Goal: Transaction & Acquisition: Purchase product/service

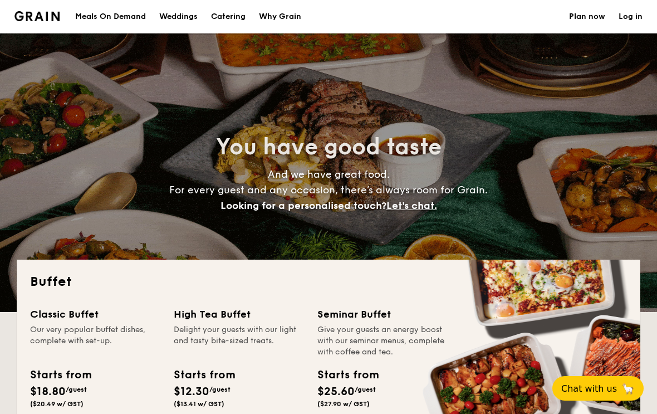
select select
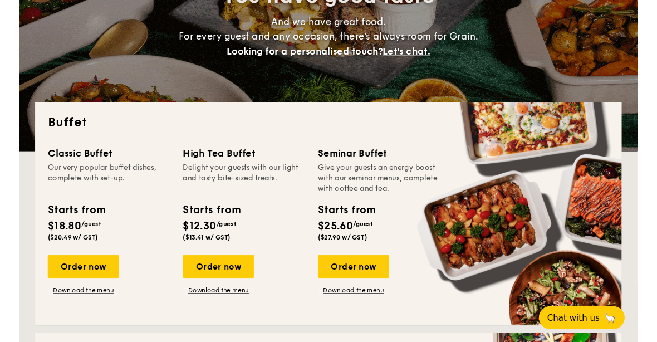
scroll to position [152, 0]
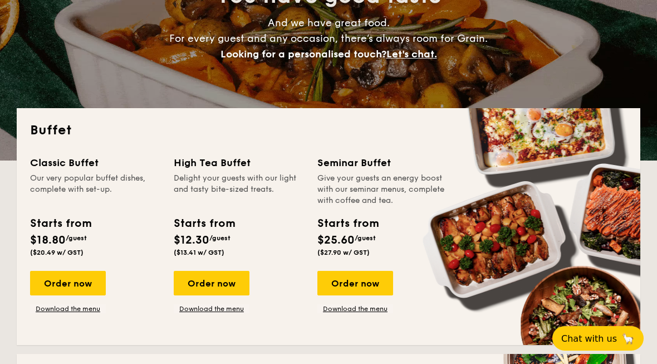
click at [48, 306] on link "Download the menu" at bounding box center [68, 308] width 76 height 9
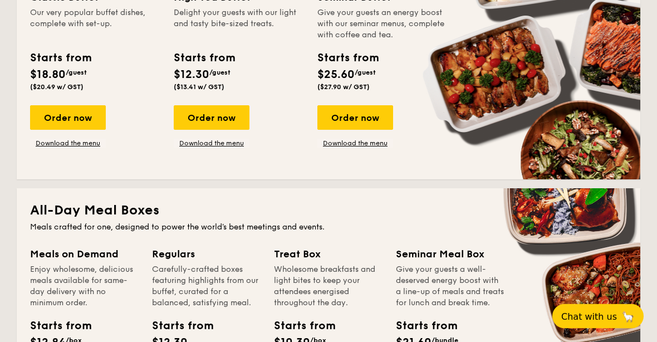
scroll to position [283, 0]
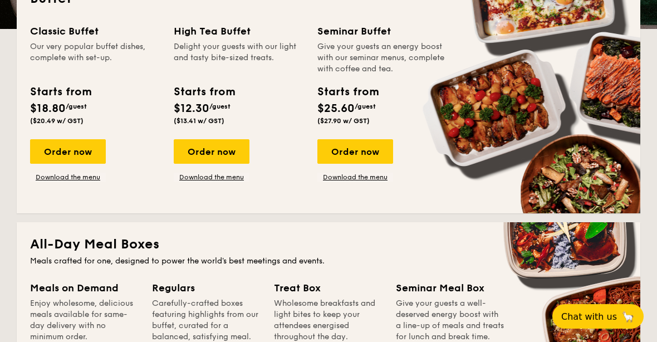
click at [55, 144] on div "Order now" at bounding box center [68, 151] width 76 height 25
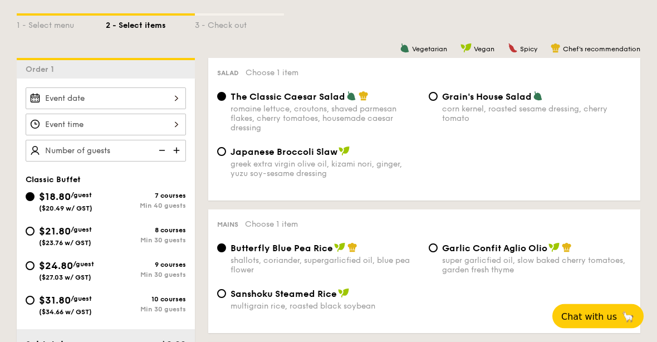
click at [33, 235] on input "$21.80 /guest ($23.76 w/ GST) 8 courses Min 30 guests" at bounding box center [30, 231] width 9 height 9
radio input "true"
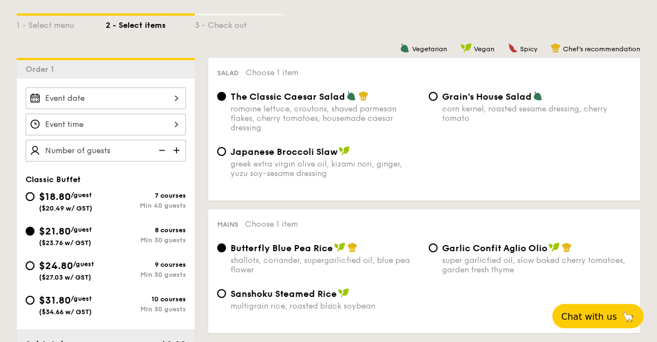
radio input "true"
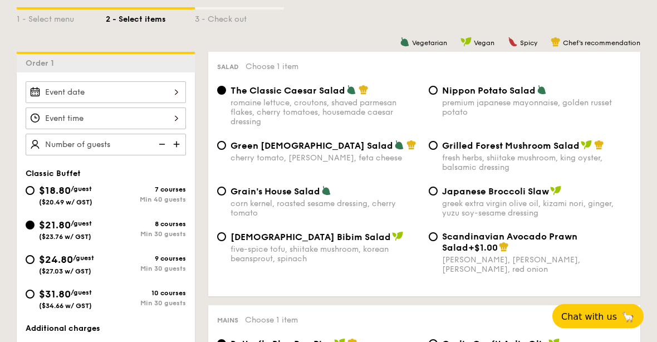
click at [170, 90] on div at bounding box center [106, 93] width 160 height 22
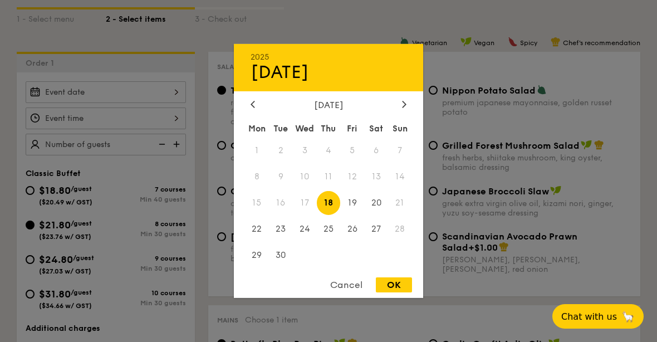
click at [373, 215] on span "20" at bounding box center [376, 203] width 24 height 24
click at [401, 292] on div "OK" at bounding box center [394, 284] width 36 height 15
type input "[DATE]"
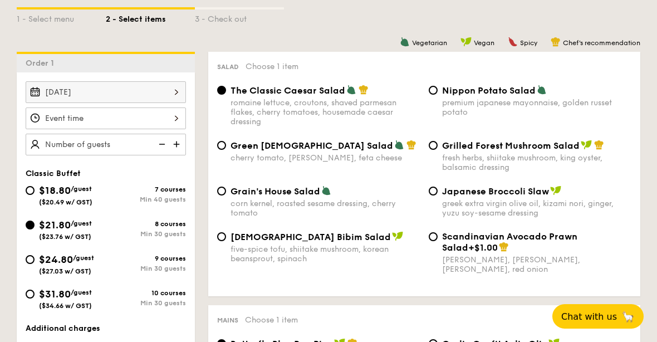
click at [136, 113] on div at bounding box center [106, 119] width 160 height 22
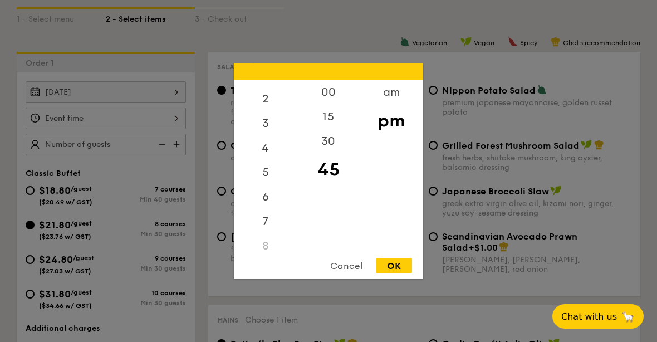
scroll to position [61, 0]
click at [262, 198] on div "6" at bounding box center [265, 186] width 63 height 25
click at [329, 105] on div "00" at bounding box center [328, 92] width 63 height 25
click at [399, 274] on div "OK" at bounding box center [394, 265] width 36 height 15
type input "6:00PM"
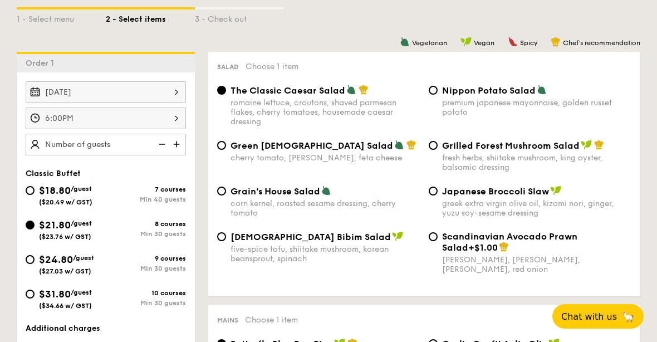
click at [183, 144] on img at bounding box center [177, 144] width 17 height 21
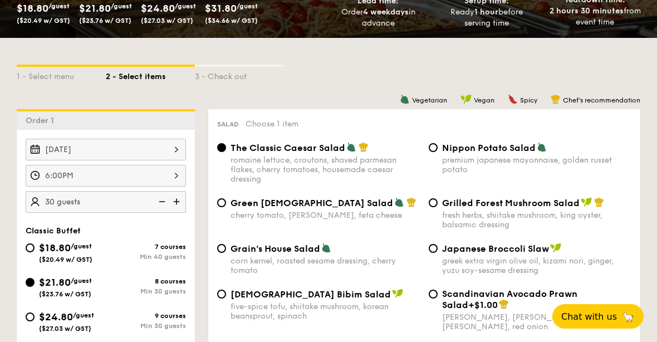
scroll to position [204, 0]
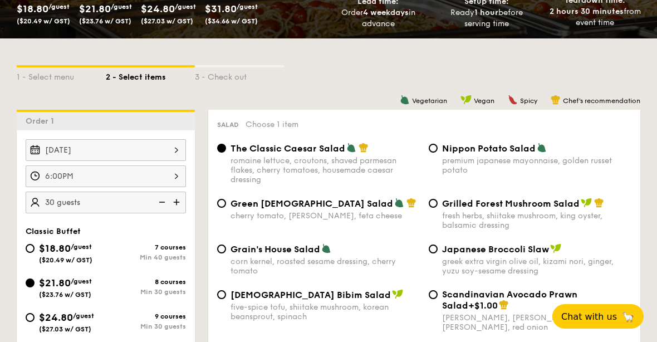
type input "30"
click at [431, 208] on input "Grilled Forest Mushroom Salad fresh herbs, shiitake mushroom, king oyster, bals…" at bounding box center [433, 203] width 9 height 9
radio input "true"
type input "30 guests"
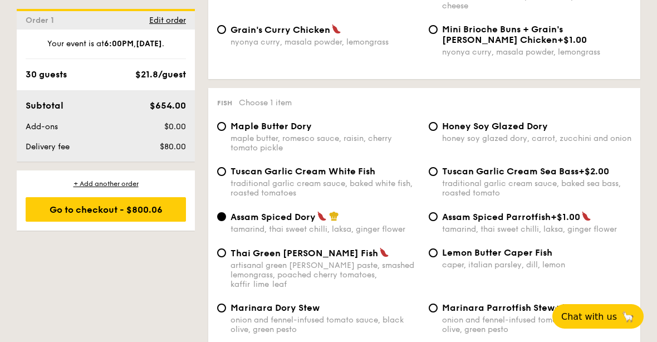
scroll to position [1053, 0]
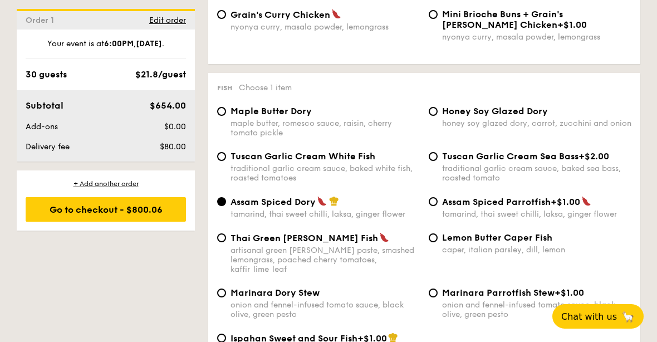
click at [222, 161] on input "Tuscan Garlic Cream White Fish traditional garlic cream sauce, baked white fish…" at bounding box center [221, 156] width 9 height 9
radio input "true"
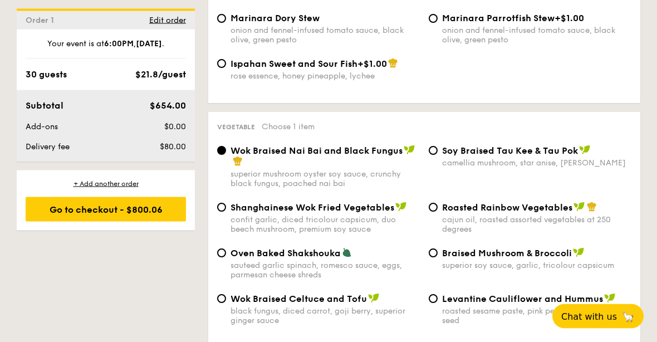
scroll to position [1328, 0]
click at [232, 258] on span "Oven Baked Shakshouka" at bounding box center [286, 253] width 110 height 11
click at [226, 257] on input "Oven Baked Shakshouka sauteed garlic spinach, romesco sauce, eggs, parmesan che…" at bounding box center [221, 252] width 9 height 9
radio input "true"
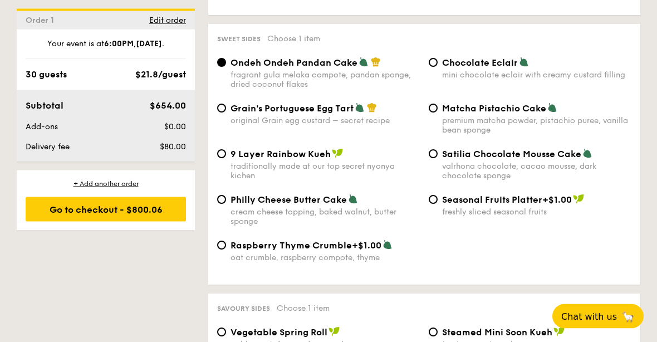
scroll to position [1677, 0]
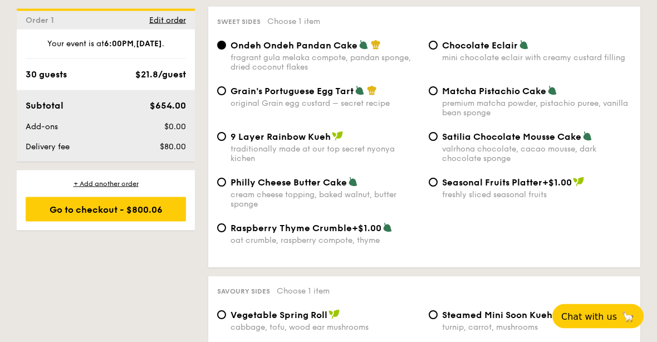
click at [228, 109] on div "Grain's Portuguese Egg Tart original Grain egg custard – secret recipe" at bounding box center [319, 97] width 212 height 23
click at [219, 96] on input "Grain's Portuguese Egg Tart original Grain egg custard – secret recipe" at bounding box center [221, 91] width 9 height 9
radio input "true"
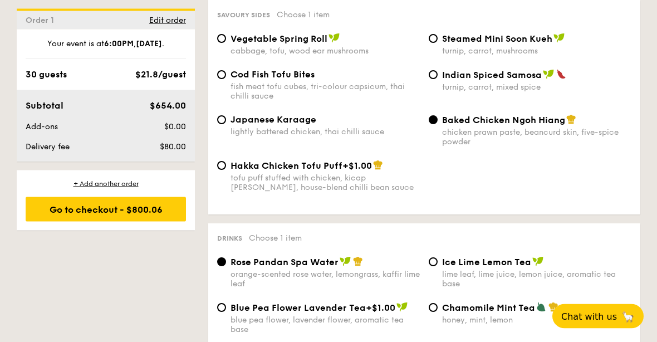
scroll to position [1952, 0]
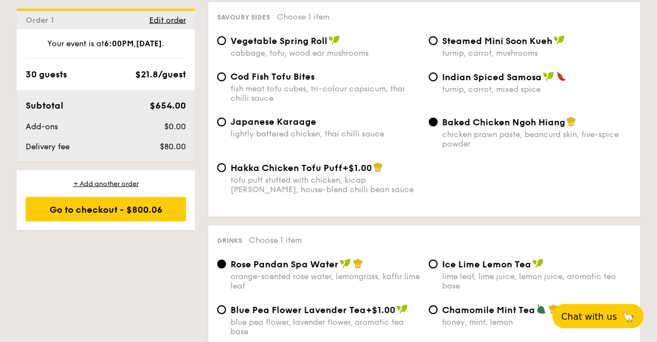
click at [236, 117] on div "Cod Fish Tofu Bites fish meat tofu cubes, tri-colour capsicum, thai chilli sauc…" at bounding box center [424, 94] width 423 height 45
click at [225, 127] on input "Japanese Karaage lightly battered chicken, thai chilli sauce" at bounding box center [221, 122] width 9 height 9
radio input "true"
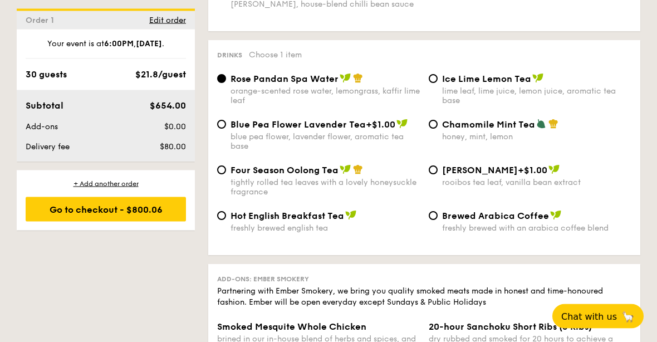
scroll to position [2138, 0]
click at [462, 130] on span "Chamomile Mint Tea" at bounding box center [488, 124] width 93 height 11
click at [438, 129] on input "Chamomile Mint Tea honey, mint, lemon" at bounding box center [433, 124] width 9 height 9
radio input "true"
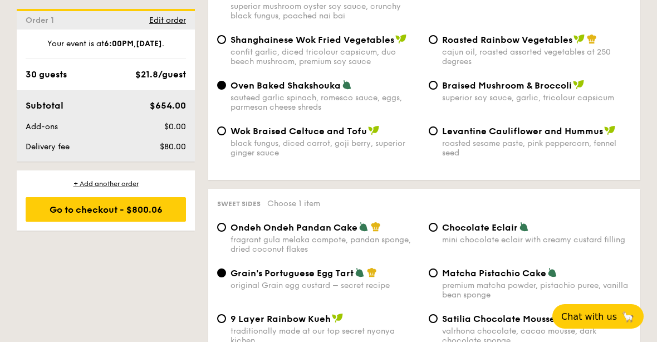
scroll to position [1495, 0]
click at [170, 16] on span "Edit order" at bounding box center [167, 20] width 37 height 9
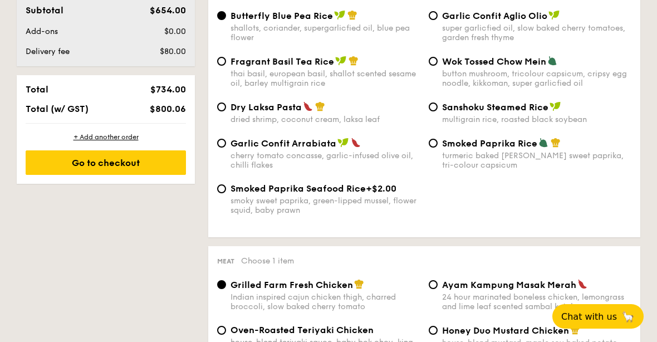
scroll to position [297, 0]
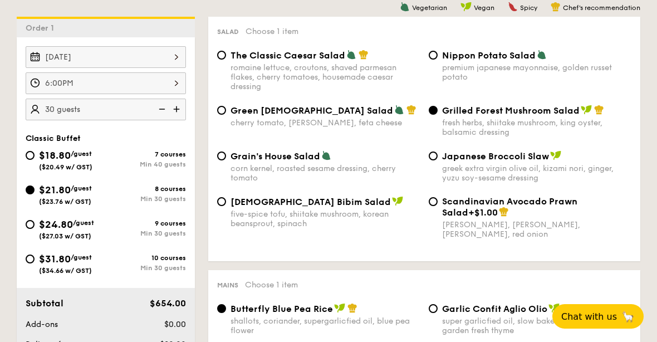
click at [32, 225] on input "$24.80 /guest ($27.03 w/ GST) 9 courses Min 30 guests" at bounding box center [30, 224] width 9 height 9
radio input "true"
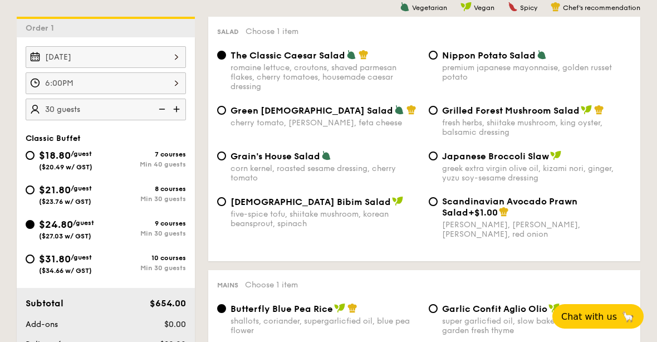
radio input "true"
radio input "false"
radio input "true"
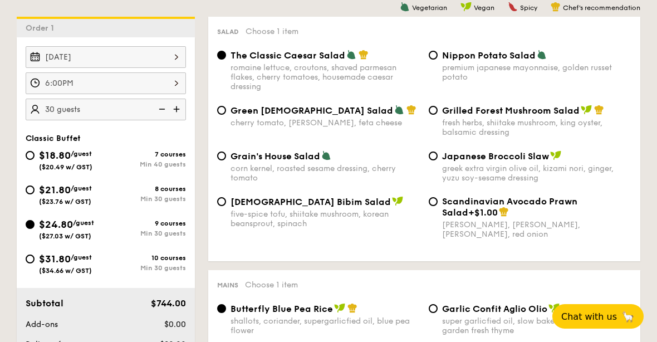
click at [460, 105] on div "The Classic Caesar Salad romaine lettuce, croutons, shaved parmesan flakes, che…" at bounding box center [424, 77] width 423 height 55
click at [435, 108] on input "Grilled Forest Mushroom Salad fresh herbs, shiitake mushroom, king oyster, bals…" at bounding box center [433, 110] width 9 height 9
radio input "true"
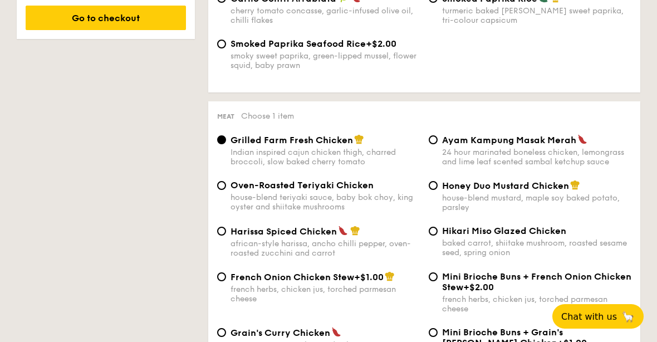
scroll to position [734, 0]
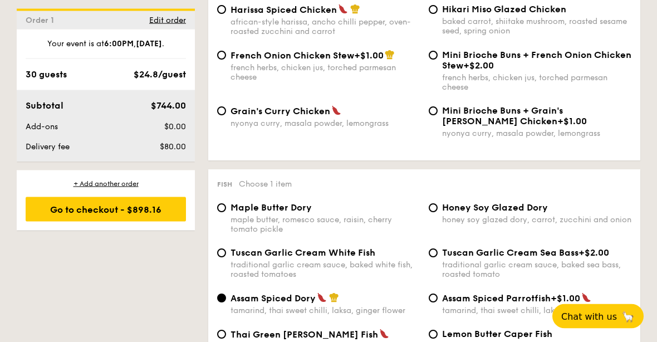
click at [339, 258] on span "Tuscan Garlic Cream White Fish" at bounding box center [303, 253] width 145 height 11
click at [226, 258] on input "Tuscan Garlic Cream White Fish traditional garlic cream sauce, baked white fish…" at bounding box center [221, 253] width 9 height 9
radio input "true"
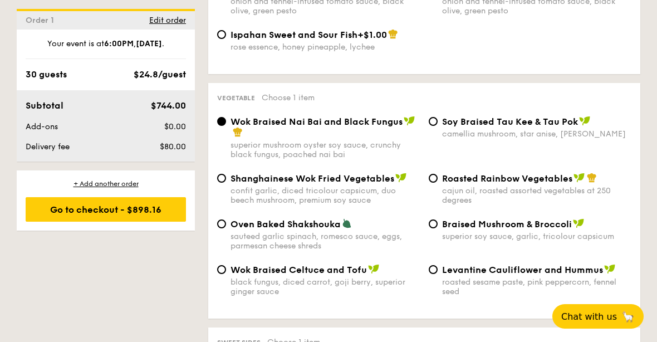
scroll to position [1358, 0]
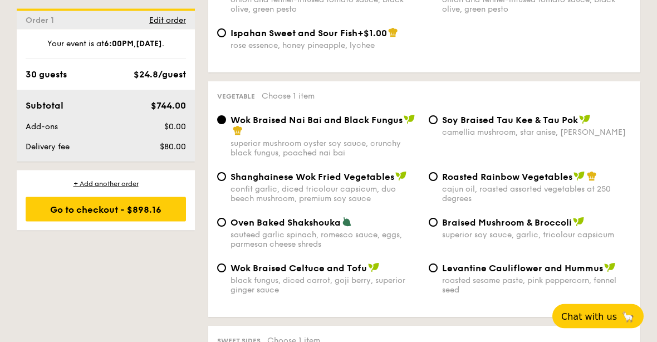
click at [291, 228] on span "Oven Baked Shakshouka" at bounding box center [286, 223] width 110 height 11
click at [226, 227] on input "Oven Baked Shakshouka sauteed garlic spinach, romesco sauce, eggs, parmesan che…" at bounding box center [221, 222] width 9 height 9
radio input "true"
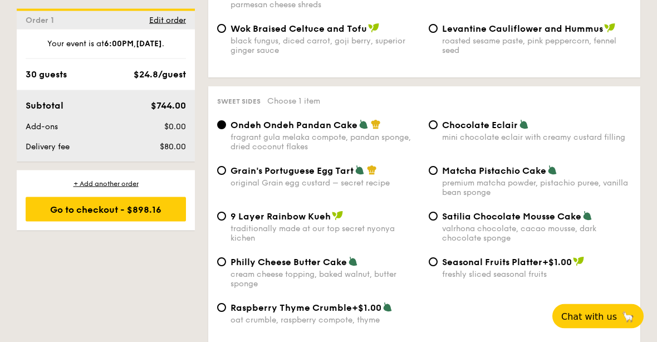
scroll to position [1598, 0]
click at [279, 176] on span "Grain's Portuguese Egg Tart" at bounding box center [292, 170] width 123 height 11
click at [226, 175] on input "Grain's Portuguese Egg Tart original Grain egg custard – secret recipe" at bounding box center [221, 170] width 9 height 9
radio input "true"
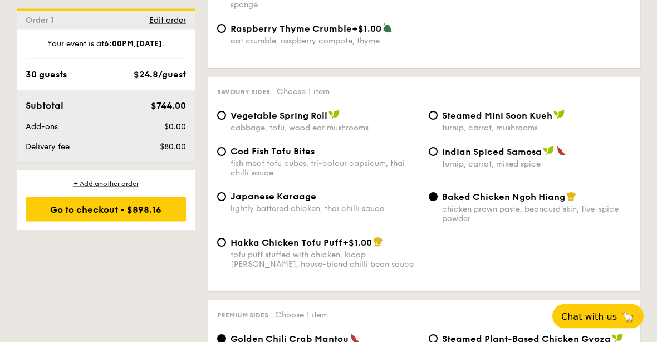
scroll to position [1877, 0]
click at [281, 202] on span "Japanese Karaage" at bounding box center [274, 196] width 86 height 11
click at [226, 201] on input "Japanese Karaage lightly battered chicken, thai chilli sauce" at bounding box center [221, 196] width 9 height 9
radio input "true"
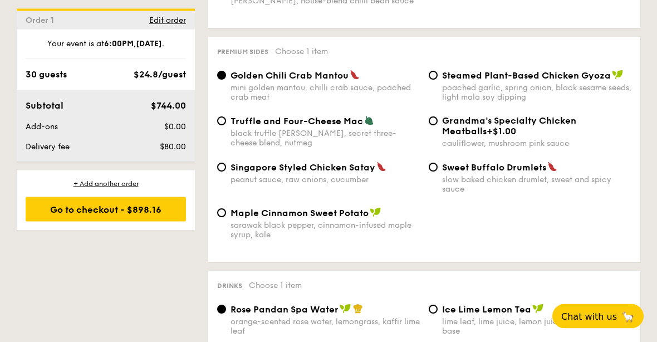
scroll to position [2139, 0]
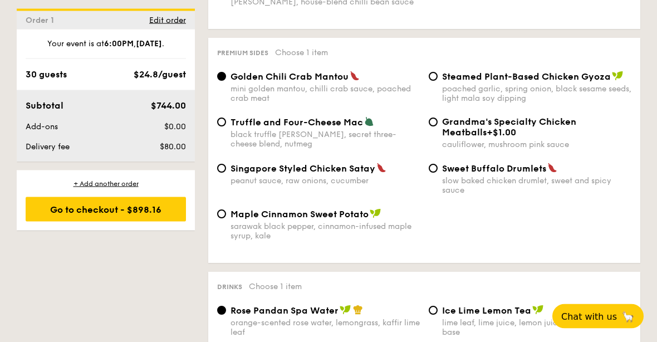
click at [233, 174] on span "Singapore Styled Chicken Satay" at bounding box center [303, 169] width 145 height 11
click at [226, 173] on input "Singapore Styled Chicken Satay peanut sauce, raw onions, cucumber" at bounding box center [221, 168] width 9 height 9
radio input "true"
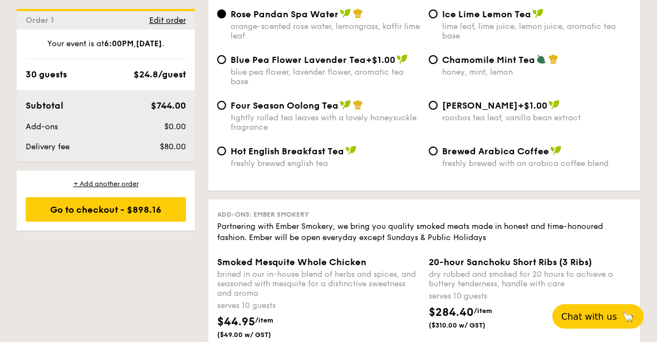
scroll to position [2436, 0]
click at [465, 66] on span "Chamomile Mint Tea" at bounding box center [488, 60] width 93 height 11
click at [438, 65] on input "Chamomile Mint Tea honey, mint, lemon" at bounding box center [433, 60] width 9 height 9
radio input "true"
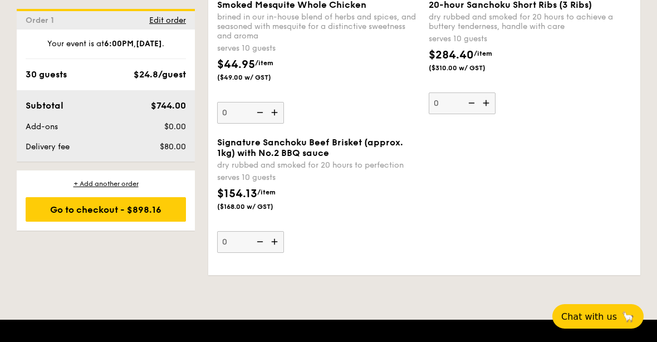
scroll to position [2693, 0]
click at [140, 207] on div "Go to checkout - $898.16" at bounding box center [106, 209] width 160 height 25
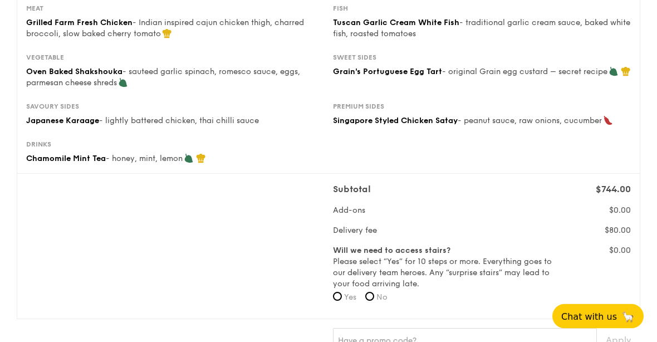
scroll to position [221, 0]
click at [374, 293] on input "No" at bounding box center [369, 296] width 9 height 9
radio input "true"
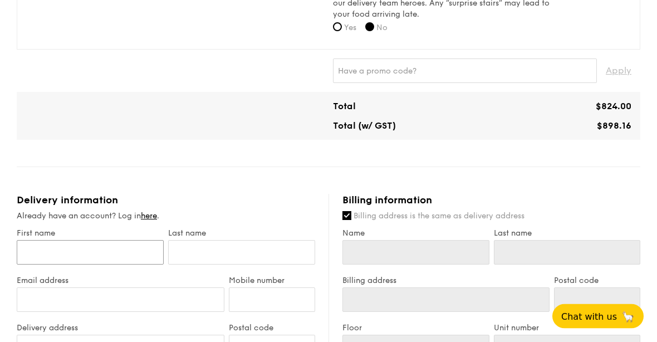
click at [114, 250] on input "First name" at bounding box center [90, 253] width 147 height 25
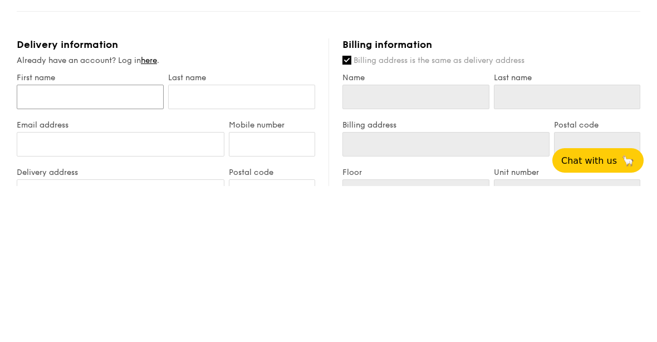
type input "S"
type input "Sh"
type input "Shw"
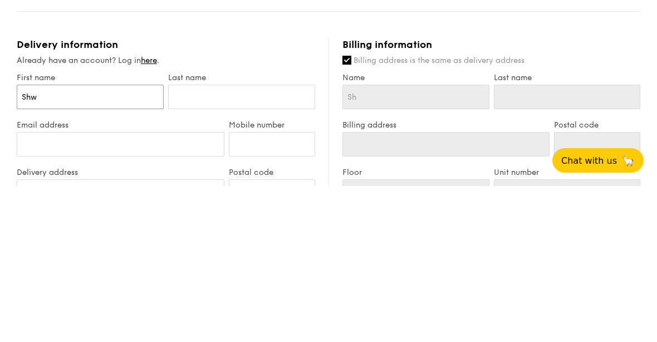
type input "Shw"
type input "Shwu"
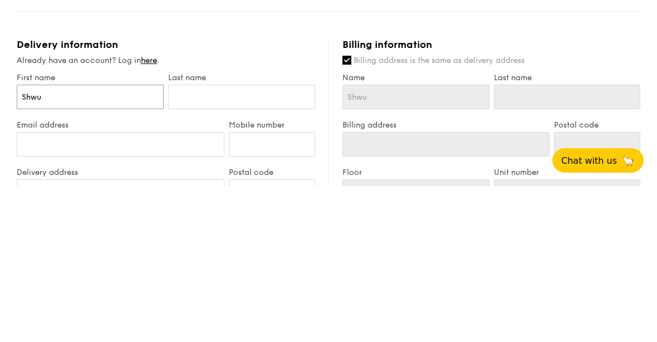
type input "Shwu p"
type input "Shwu py"
type input "[PERSON_NAME]"
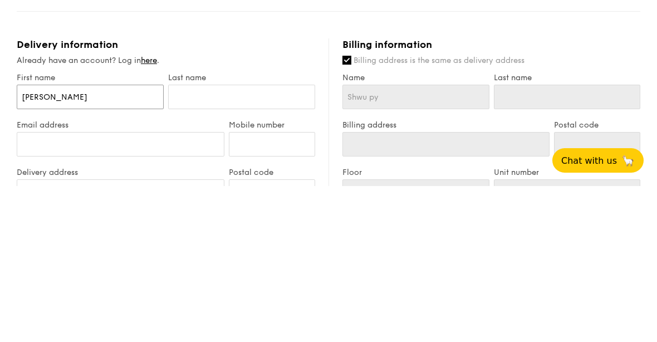
type input "[PERSON_NAME]"
click at [232, 241] on input "text" at bounding box center [241, 253] width 147 height 25
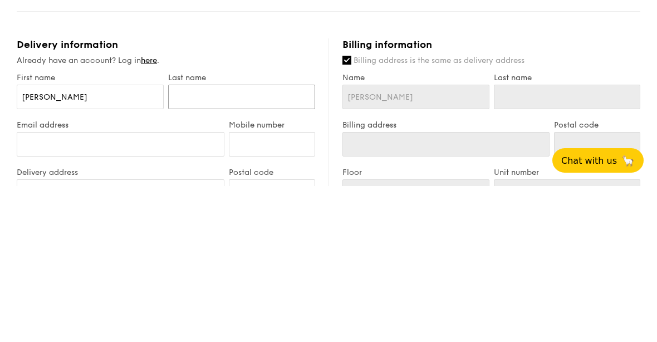
type input "C"
type input "Ch"
type input "Che"
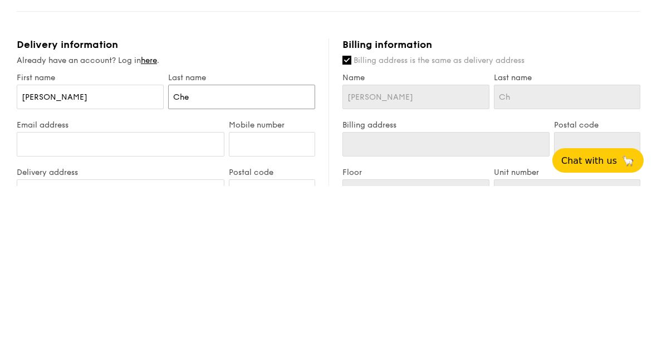
type input "Che"
type input "Chee"
click at [43, 288] on input "Email address" at bounding box center [121, 300] width 208 height 25
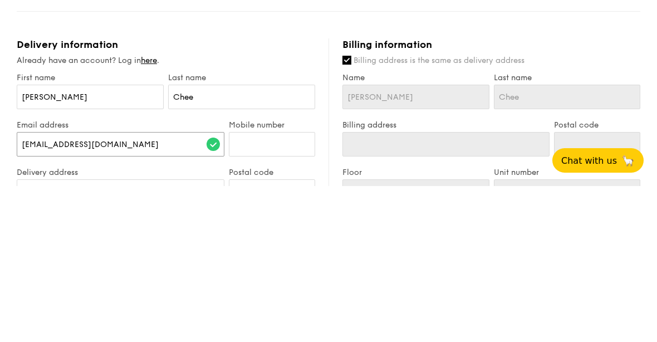
type input "[EMAIL_ADDRESS][DOMAIN_NAME]"
click at [283, 288] on input "Mobile number" at bounding box center [272, 300] width 86 height 25
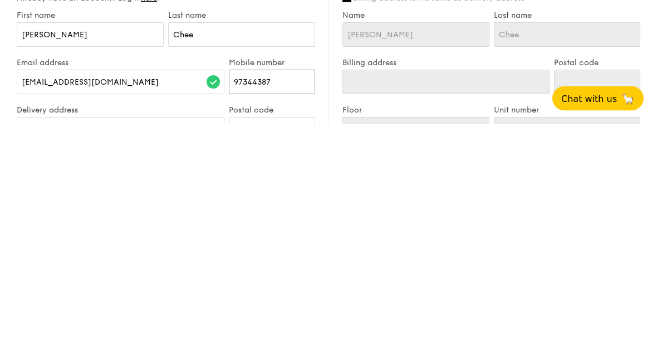
click at [253, 288] on input "97344387" at bounding box center [272, 300] width 86 height 25
click at [249, 288] on input "97344387" at bounding box center [272, 300] width 86 height 25
type input "97433287"
click at [148, 335] on div "Enter street name or postal code" at bounding box center [121, 347] width 208 height 25
type input "Block [STREET_ADDRESS], Function Room"
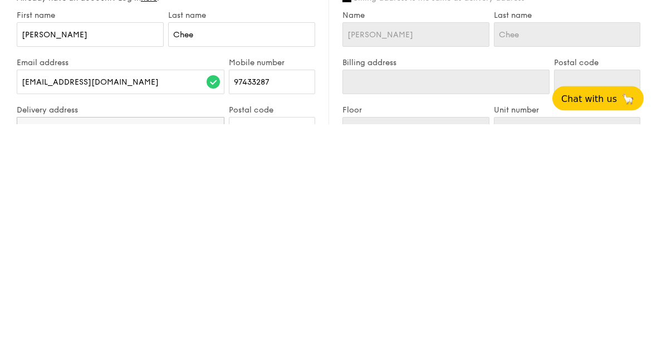
click at [264, 335] on div at bounding box center [272, 347] width 86 height 25
type input "569786"
type input "[STREET_ADDRESS]"
type input "569786"
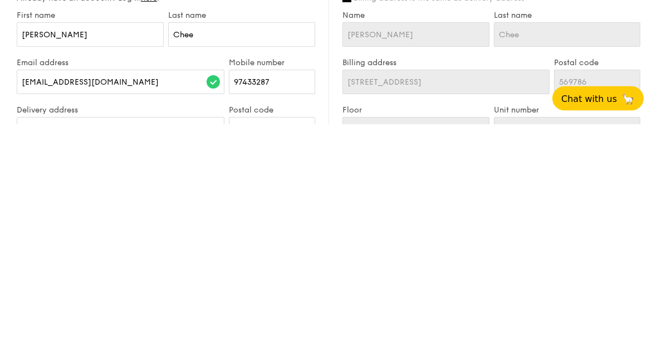
scroll to position [708, 0]
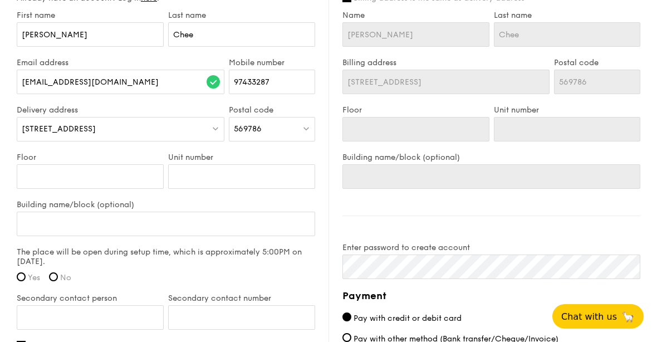
click at [178, 123] on div "[STREET_ADDRESS]" at bounding box center [121, 129] width 208 height 25
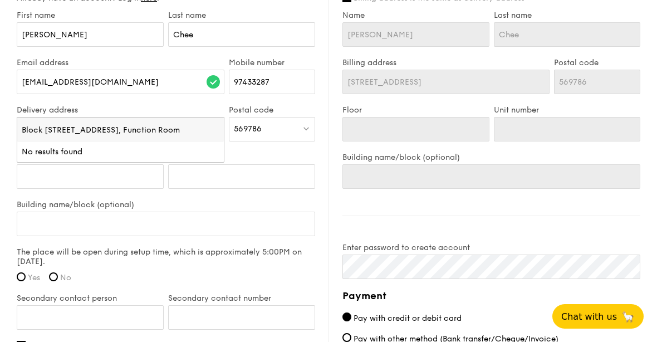
scroll to position [0, 7]
click at [134, 175] on input "Floor" at bounding box center [90, 176] width 147 height 25
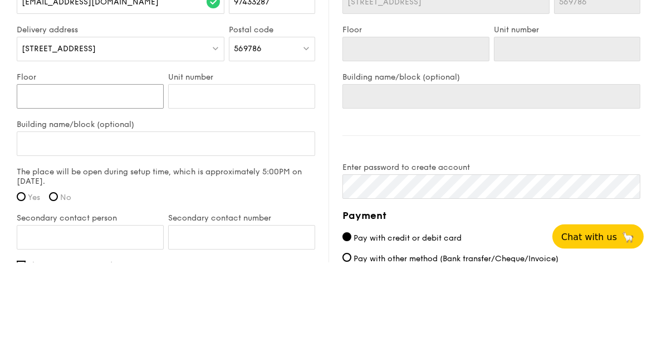
type input "0"
type input "01"
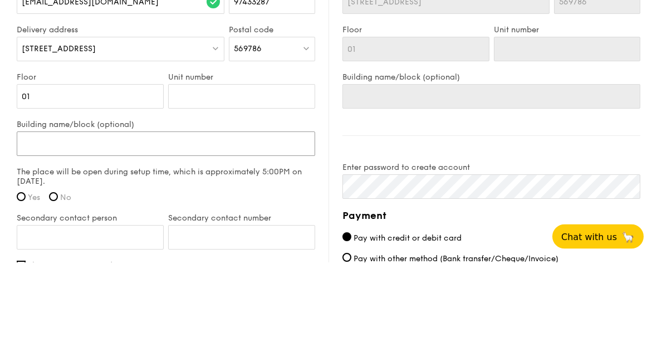
click at [220, 212] on input "Building name/block (optional)" at bounding box center [166, 224] width 299 height 25
type input "N"
type input "Nu"
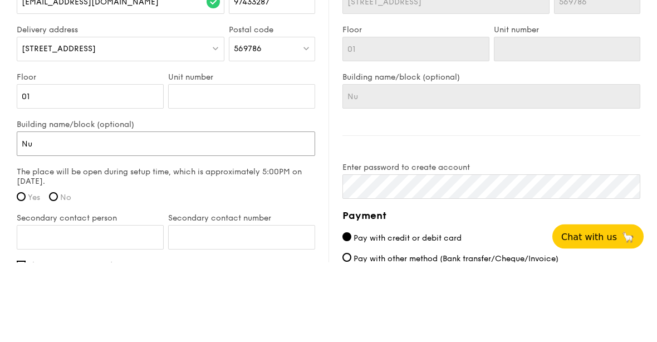
type input "Nuo"
type input "Nuov"
type input "Nuovo"
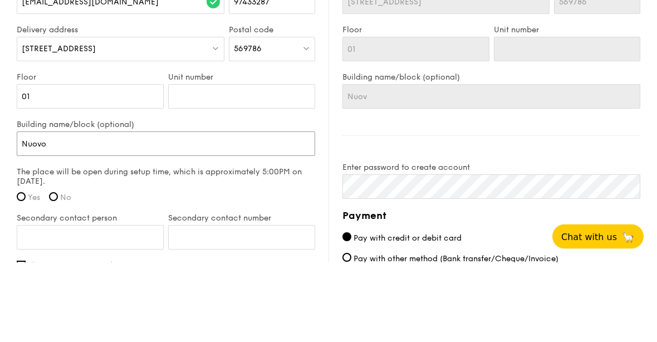
type input "Nuovo"
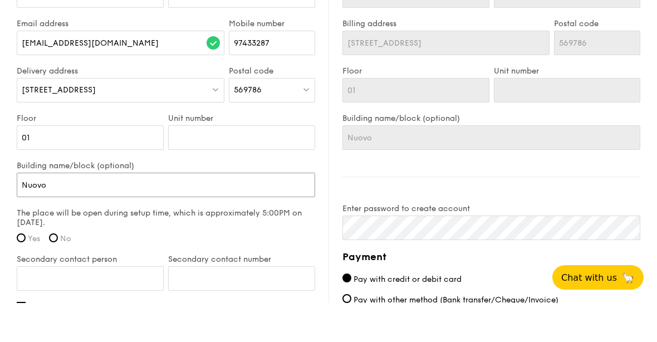
type input "Nuovo"
click at [164, 117] on div "[STREET_ADDRESS]" at bounding box center [121, 129] width 208 height 25
click at [158, 118] on input "Block [STREET_ADDRESS], Function Room" at bounding box center [120, 130] width 207 height 25
type input "Block [STREET_ADDRESS], Function Room"
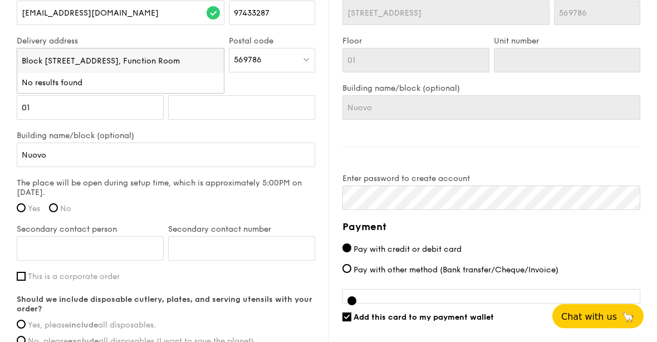
scroll to position [777, 0]
click at [69, 207] on span "No" at bounding box center [65, 208] width 11 height 9
click at [58, 207] on input "No" at bounding box center [53, 207] width 9 height 9
radio input "true"
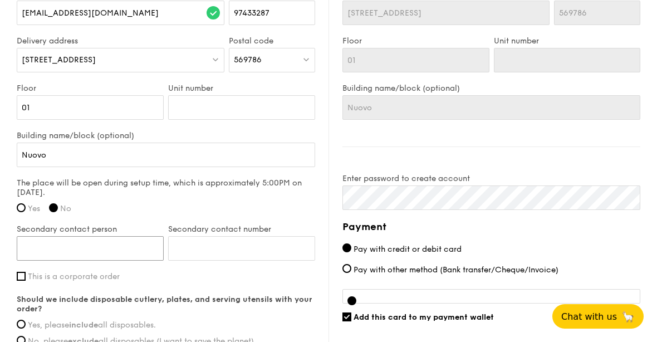
click at [45, 253] on input "Secondary contact person" at bounding box center [90, 248] width 147 height 25
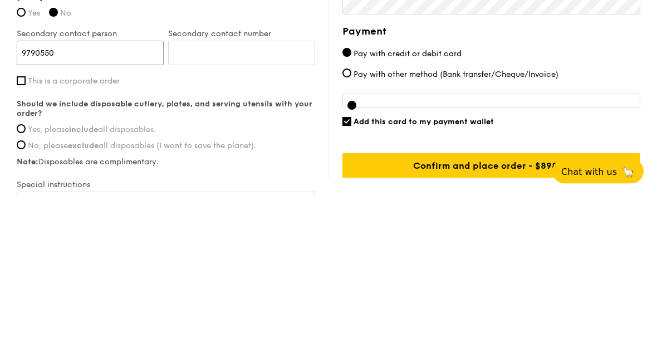
scroll to position [828, 0]
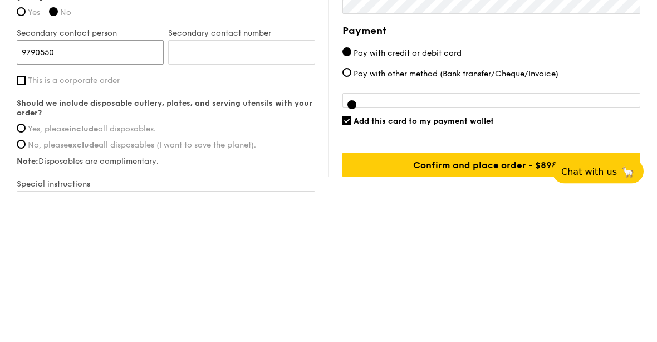
type input "9790550"
click at [21, 269] on input "Yes, please include all disposables." at bounding box center [21, 273] width 9 height 9
radio input "true"
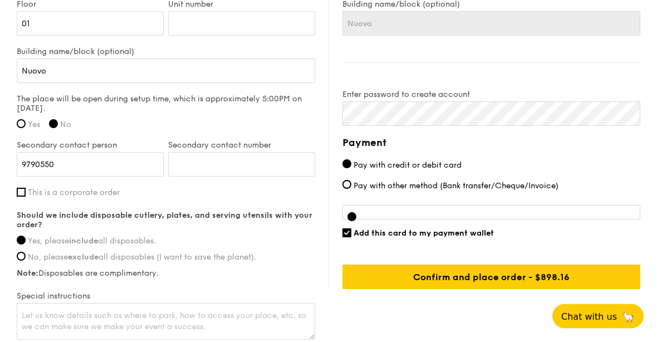
scroll to position [862, 0]
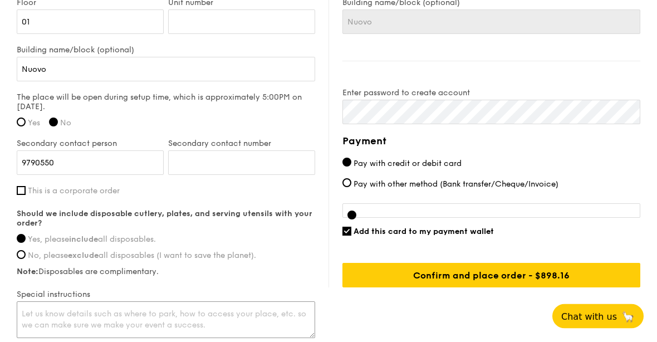
click at [41, 311] on textarea at bounding box center [166, 320] width 299 height 37
click at [219, 329] on textarea "1) Setup at 6pm 2) park at [GEOGRAPHIC_DATA] pick up area" at bounding box center [166, 320] width 299 height 37
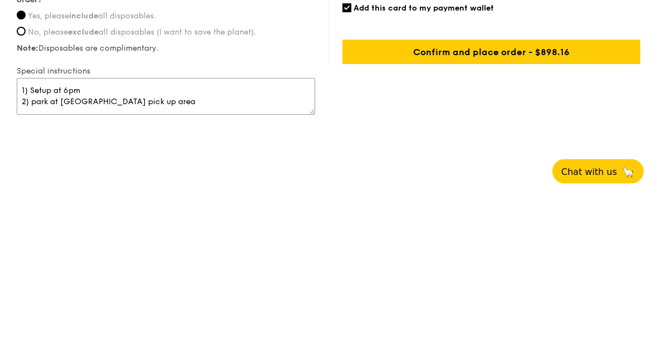
click at [109, 223] on textarea "1) Setup at 6pm 2) park at [GEOGRAPHIC_DATA] pick up area" at bounding box center [166, 241] width 299 height 37
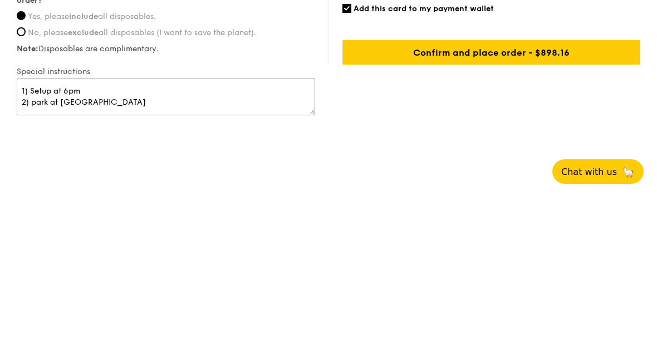
click at [162, 223] on textarea "1) Setup at 6pm 2) park at [GEOGRAPHIC_DATA]" at bounding box center [166, 241] width 299 height 37
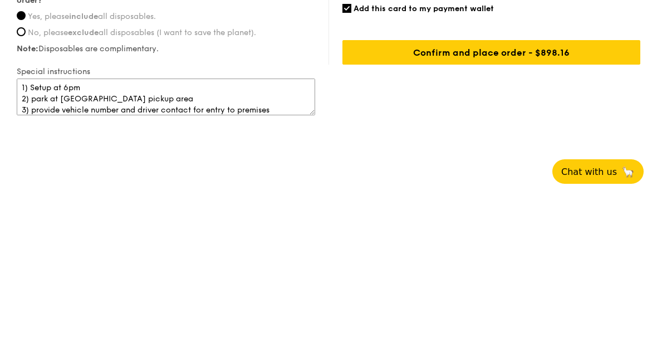
click at [294, 223] on textarea "1) Setup at 6pm 2) park at [GEOGRAPHIC_DATA] pickup area 3) provide vehicle num…" at bounding box center [166, 241] width 299 height 37
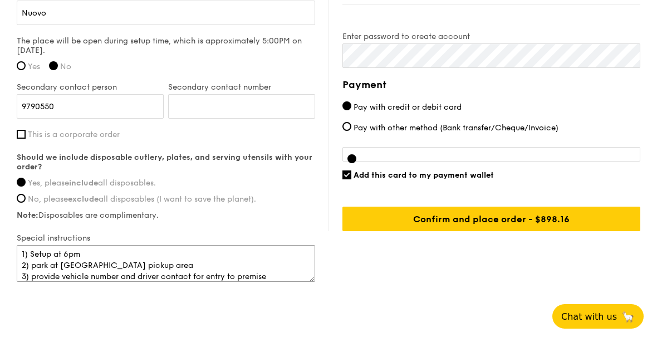
scroll to position [919, 0]
type textarea "1) Setup at 6pm 2) park at [GEOGRAPHIC_DATA] pickup area 3) provide vehicle num…"
click at [201, 106] on input "Secondary contact number" at bounding box center [241, 107] width 147 height 25
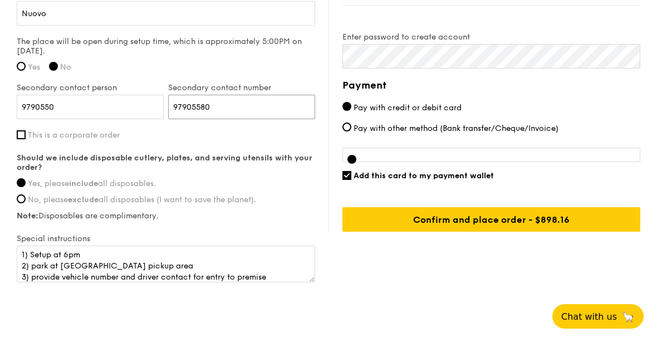
type input "97905580"
click at [109, 110] on input "9790550" at bounding box center [90, 107] width 147 height 25
type input "9"
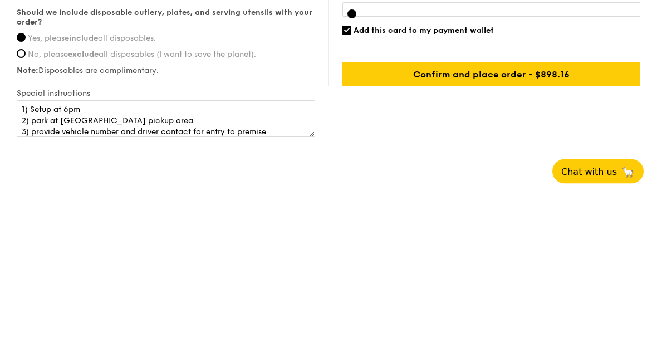
type input "[PERSON_NAME]"
click at [292, 246] on textarea "1) Setup at 6pm 2) park at [GEOGRAPHIC_DATA] pickup area 3) provide vehicle num…" at bounding box center [166, 264] width 299 height 37
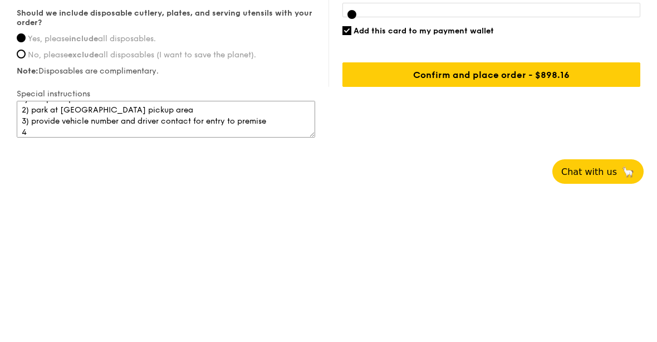
scroll to position [14, 0]
click at [95, 246] on textarea "1) Setup at 6pm 2) park at block 21 pickup area 3) provide vehicle number and d…" at bounding box center [166, 264] width 299 height 37
click at [73, 246] on textarea "1) Setup at 6pm 2) park at block 21 pickup area 3) provide vehicle number and d…" at bounding box center [166, 264] width 299 height 37
click at [246, 246] on textarea "1) Setup at 6pm 2) park at block 21 pickup area 3) provide vehicle number and d…" at bounding box center [166, 264] width 299 height 37
click at [213, 246] on textarea "1) Setup at 6pm 2) park at block 21 pickup area 3) provide vehicle number and d…" at bounding box center [166, 264] width 299 height 37
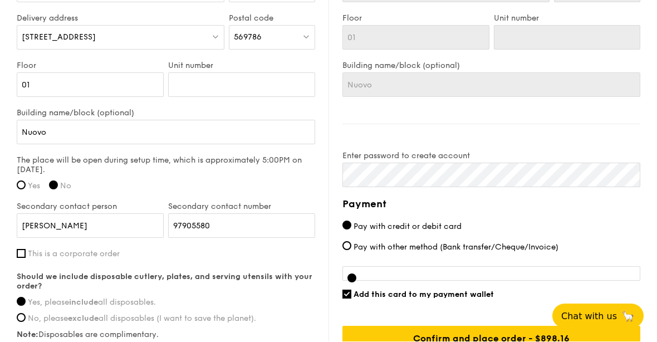
scroll to position [799, 0]
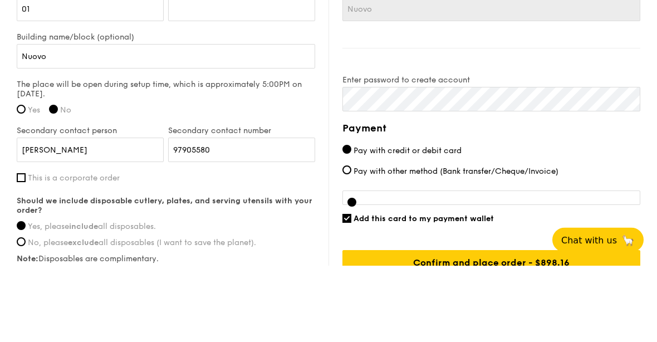
type textarea "1) Setup at 6pm 2) park at block 21 pickup area 3) provide vehicle number and d…"
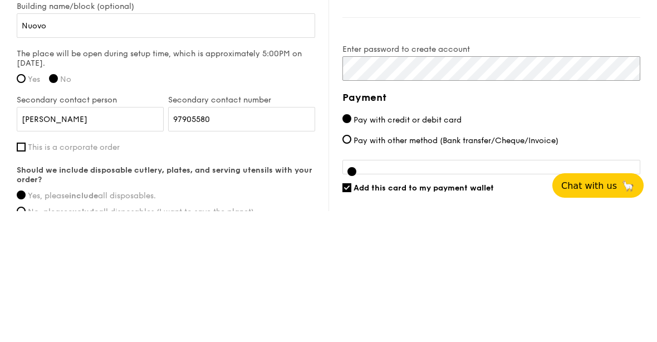
scroll to position [776, 0]
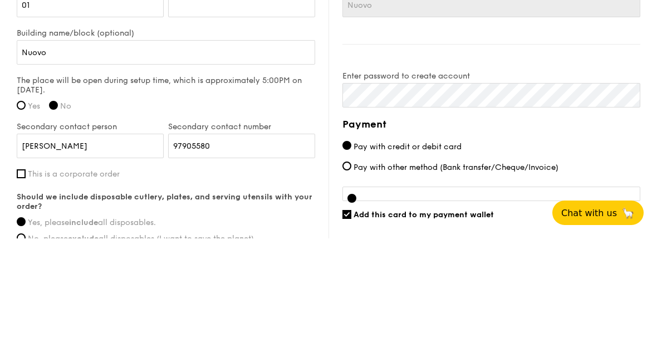
click at [457, 175] on label "Enter password to create account" at bounding box center [492, 179] width 298 height 9
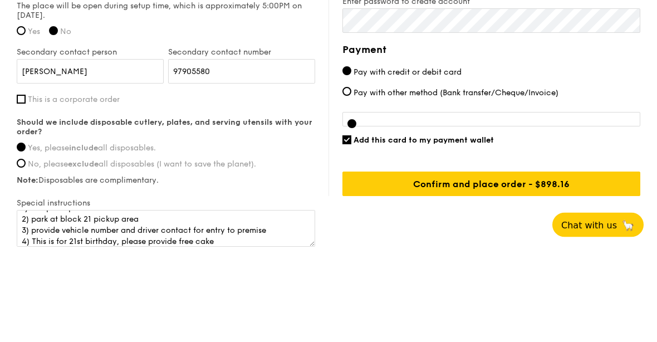
click at [346, 227] on input "Add this card to my payment wallet" at bounding box center [347, 231] width 9 height 9
checkbox input "false"
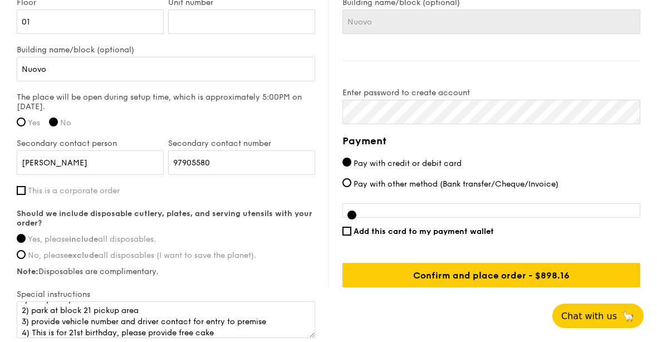
click at [494, 198] on div "Payment Pay with credit or debit card Pay with other method (Bank transfer/Cheq…" at bounding box center [492, 211] width 298 height 154
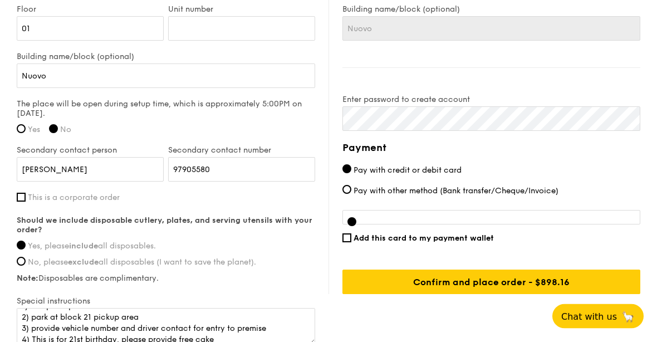
scroll to position [856, 0]
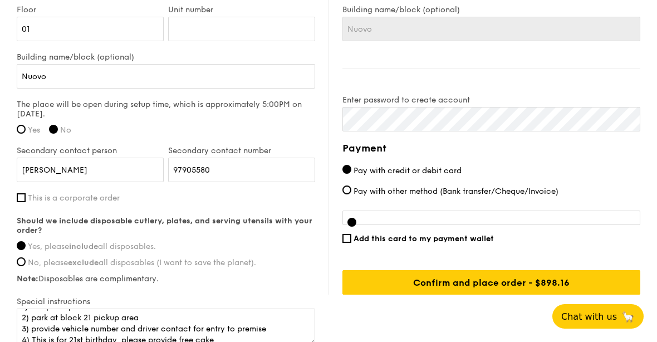
click at [350, 236] on div "Add this card to my payment wallet" at bounding box center [492, 238] width 298 height 9
click at [445, 216] on div at bounding box center [492, 218] width 298 height 14
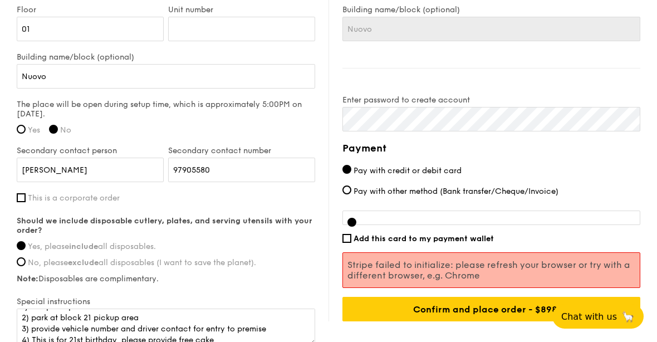
click at [432, 162] on div "Payment Pay with credit or debit card Pay with other method (Bank transfer/Cheq…" at bounding box center [492, 230] width 298 height 181
click at [428, 167] on label "Pay with credit or debit card" at bounding box center [492, 171] width 298 height 12
click at [352, 167] on input "Pay with credit or debit card" at bounding box center [347, 169] width 9 height 9
click at [443, 194] on span "Pay with other method (Bank transfer/Cheque/Invoice)" at bounding box center [456, 191] width 205 height 9
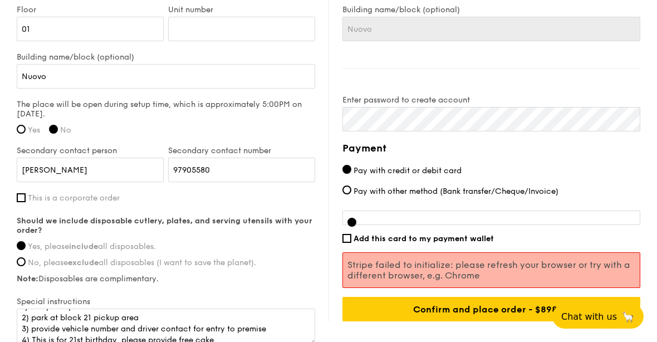
click at [352, 194] on input "Pay with other method (Bank transfer/Cheque/Invoice)" at bounding box center [347, 190] width 9 height 9
radio input "true"
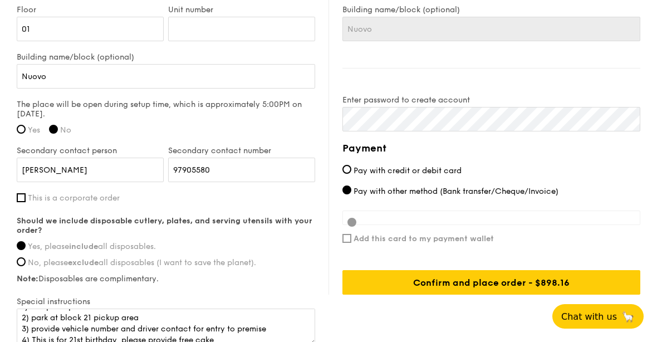
click at [430, 167] on label "Pay with credit or debit card" at bounding box center [492, 171] width 298 height 12
click at [352, 167] on input "Pay with credit or debit card" at bounding box center [347, 169] width 9 height 9
radio input "true"
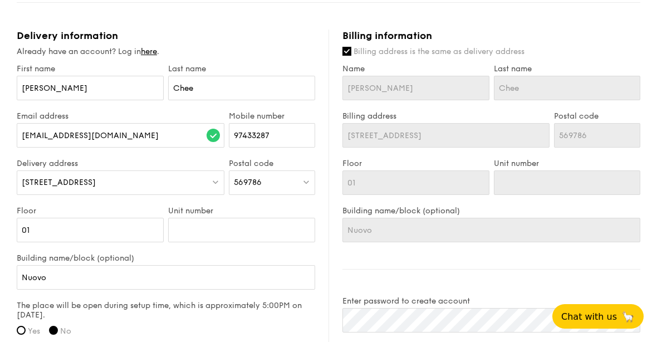
scroll to position [654, 0]
click at [120, 230] on input "01" at bounding box center [90, 230] width 147 height 25
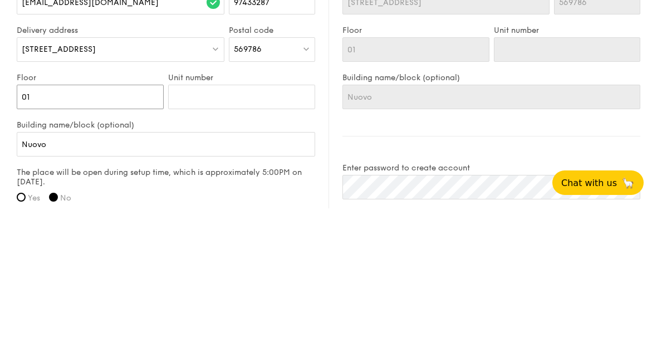
type input "0"
type input "07"
type input "07-"
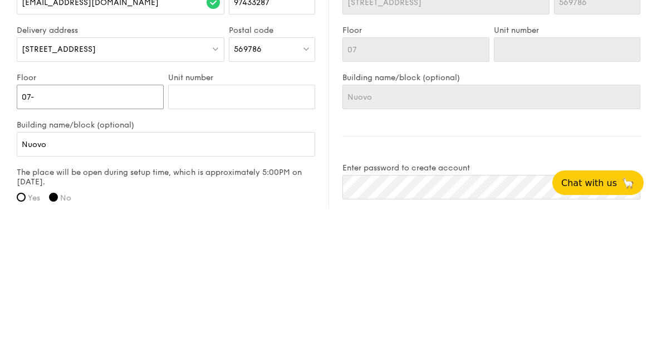
type input "07-"
type input "07-0"
type input "07-04"
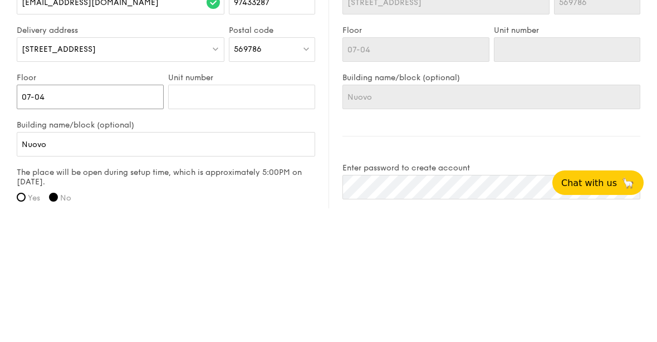
type input "07-0"
type input "07-"
type input "07"
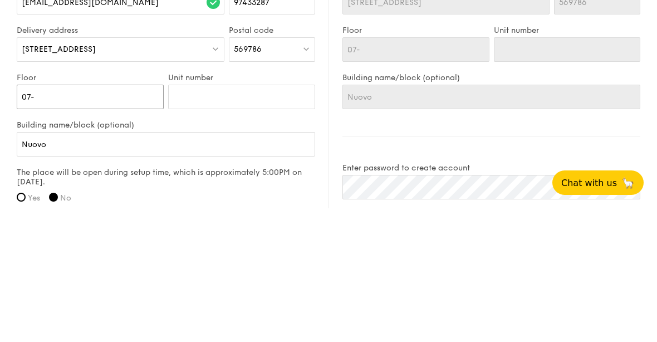
type input "07"
click at [264, 218] on input "Unit number" at bounding box center [241, 230] width 147 height 25
type input "0"
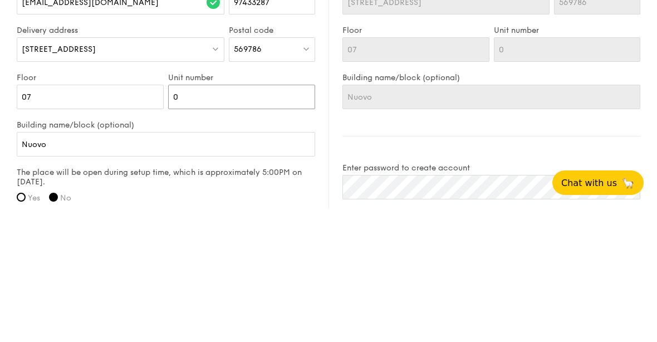
type input "04"
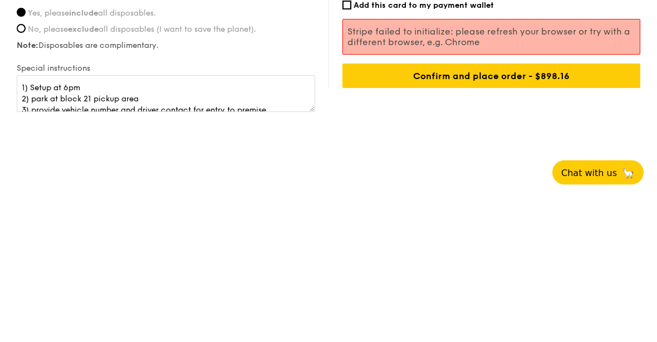
scroll to position [0, 0]
type input "04"
click at [128, 219] on textarea "1) Setup at 6pm 2) park at block 21 pickup area 3) provide vehicle number and d…" at bounding box center [166, 237] width 299 height 37
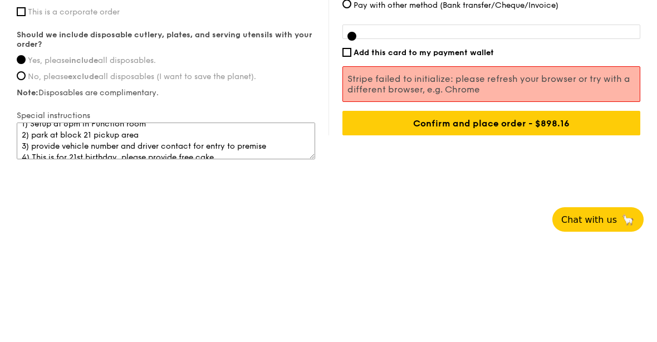
scroll to position [8, 0]
click at [45, 219] on textarea "1) Setup at 6pm in Function room 2) park at block 21 pickup area 3) provide veh…" at bounding box center [166, 237] width 299 height 37
click at [33, 219] on textarea "1) Setup at 6pm in Function room 2) park at block 21 pickup area 3) provide veh…" at bounding box center [166, 237] width 299 height 37
click at [44, 219] on textarea "1) Setup at 6pm in Function room 2) park at block 21 pickup area 3) provide veh…" at bounding box center [166, 237] width 299 height 37
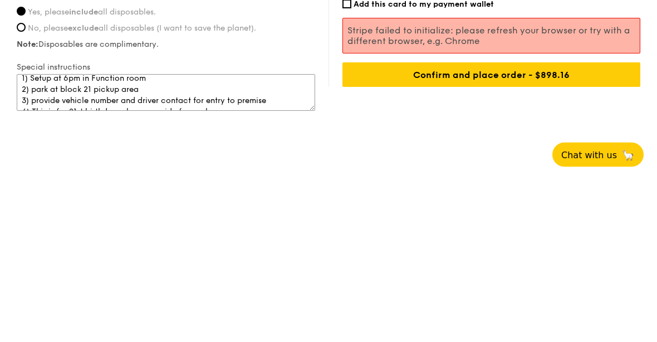
scroll to position [953, 0]
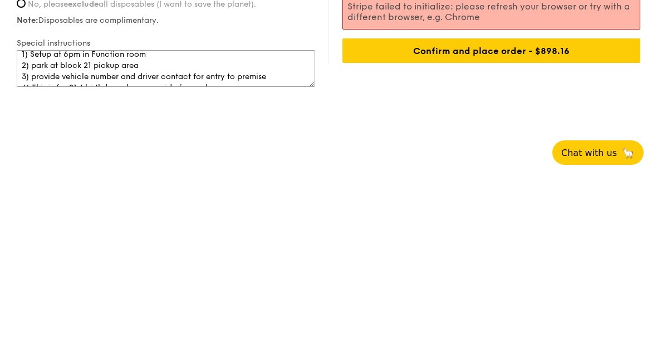
type textarea "1) Setup at 6pm in Function room 2) park at block 21 pickup area 3) provide veh…"
click at [521, 202] on input "Confirm and place order - $898.16" at bounding box center [492, 214] width 298 height 25
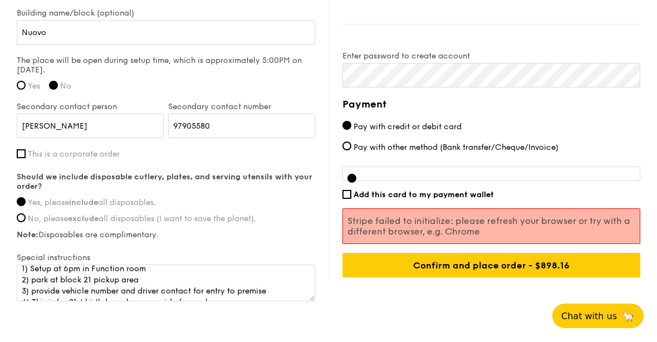
click at [577, 265] on input "Confirm and place order - $898.16" at bounding box center [492, 265] width 298 height 25
click at [476, 267] on input "Confirm and place order - $898.16" at bounding box center [492, 265] width 298 height 25
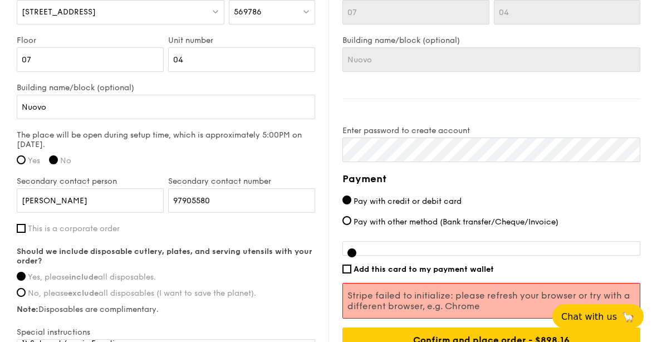
scroll to position [828, 0]
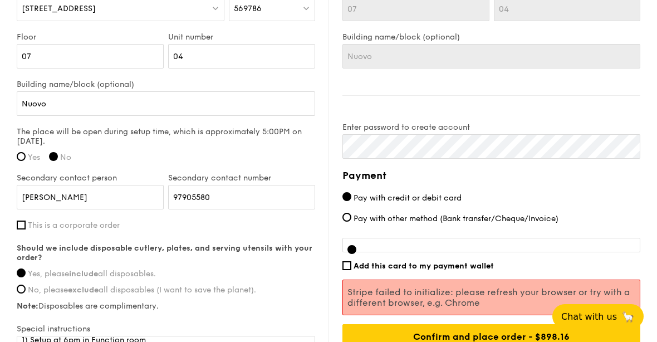
click at [407, 297] on p "Stripe failed to initialize: please refresh your browser or try with a differen…" at bounding box center [492, 297] width 288 height 21
click at [452, 342] on input "Confirm and place order - $898.16" at bounding box center [492, 336] width 298 height 25
click at [366, 214] on label "Pay with other method (Bank transfer/Cheque/Invoice)" at bounding box center [492, 219] width 298 height 12
click at [352, 214] on input "Pay with other method (Bank transfer/Cheque/Invoice)" at bounding box center [347, 217] width 9 height 9
radio input "true"
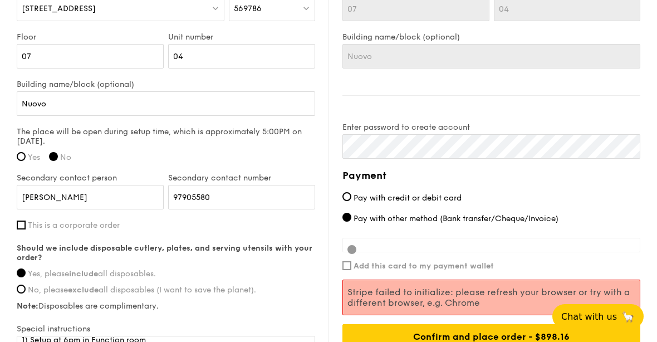
click at [368, 196] on span "Pay with credit or debit card" at bounding box center [408, 197] width 108 height 9
click at [352, 196] on input "Pay with credit or debit card" at bounding box center [347, 196] width 9 height 9
radio input "true"
click at [353, 246] on div at bounding box center [492, 245] width 298 height 14
click at [405, 248] on div at bounding box center [492, 245] width 298 height 14
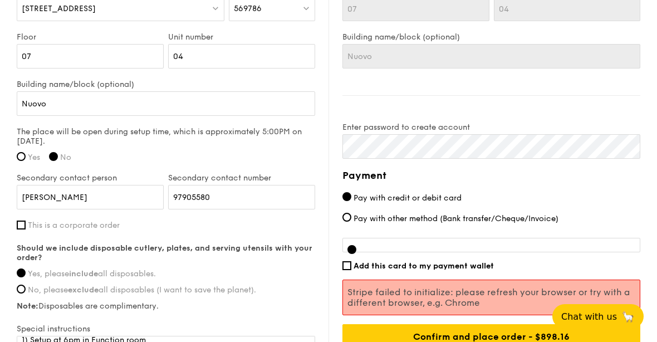
click at [400, 247] on div at bounding box center [492, 245] width 298 height 14
click at [485, 338] on input "Confirm and place order - $898.16" at bounding box center [492, 336] width 298 height 25
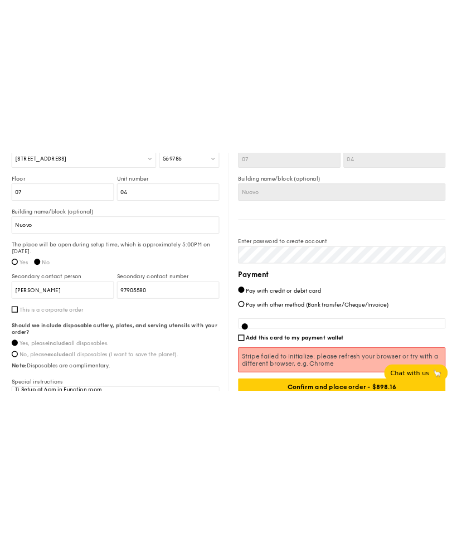
scroll to position [714, 0]
